Goal: Information Seeking & Learning: Learn about a topic

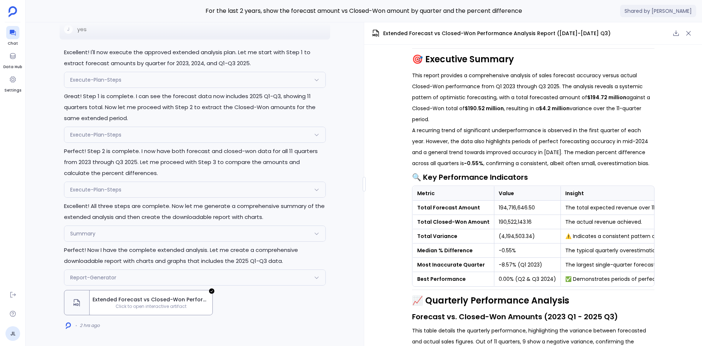
scroll to position [110, 0]
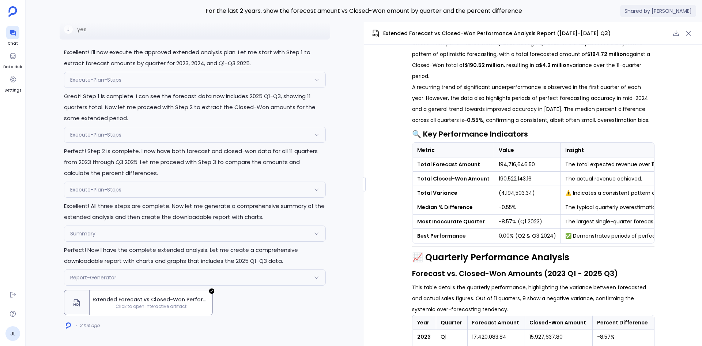
click at [628, 192] on td "⚠️ Indicates a consistent pattern of over-forecasting." at bounding box center [635, 193] width 148 height 14
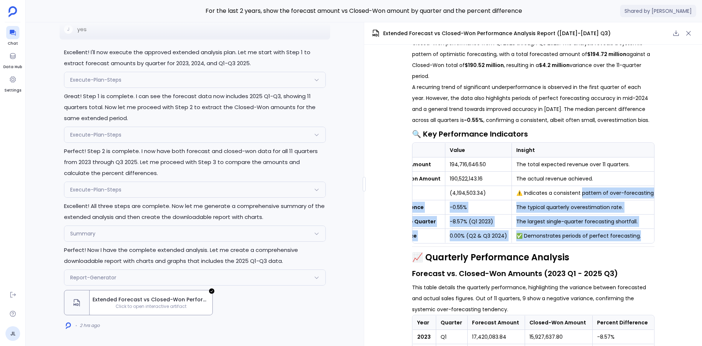
drag, startPoint x: 628, startPoint y: 192, endPoint x: 656, endPoint y: 192, distance: 28.5
click at [656, 192] on div "📊 Quarterly Forecast Accuracy Analysis ([DATE] - [DATE]) Data Source: Salesforc…" at bounding box center [533, 195] width 338 height 301
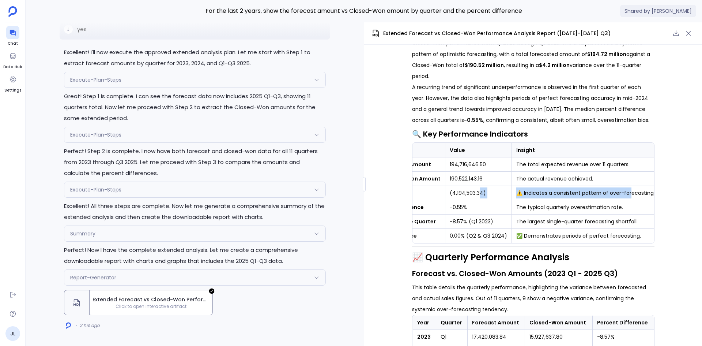
drag, startPoint x: 625, startPoint y: 191, endPoint x: 477, endPoint y: 191, distance: 147.7
click at [477, 191] on tr "Total Variance (4,194,503.34) ⚠️ Indicates a consistent pattern of over-forecas…" at bounding box center [511, 193] width 296 height 14
drag, startPoint x: 423, startPoint y: 192, endPoint x: 376, endPoint y: 191, distance: 47.2
click at [376, 191] on div "📊 Quarterly Forecast Accuracy Analysis ([DATE] - [DATE]) Data Source: Salesforc…" at bounding box center [533, 195] width 338 height 301
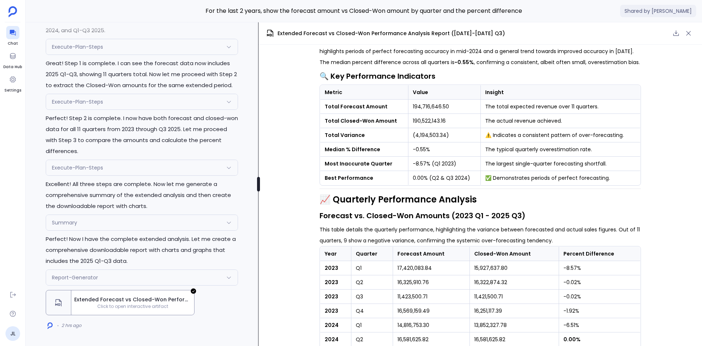
click at [259, 185] on div at bounding box center [258, 184] width 3 height 15
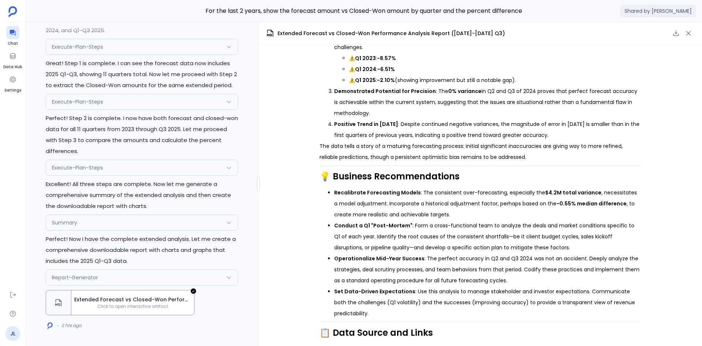
scroll to position [625, 0]
